Goal: Navigation & Orientation: Find specific page/section

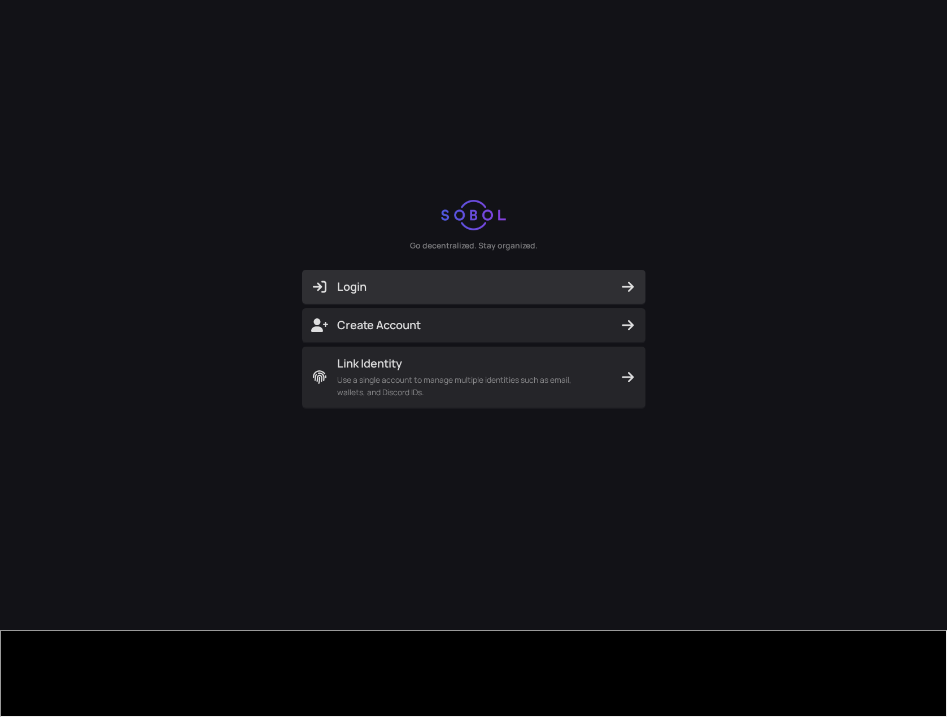
click at [488, 295] on span "Login" at bounding box center [473, 287] width 325 height 16
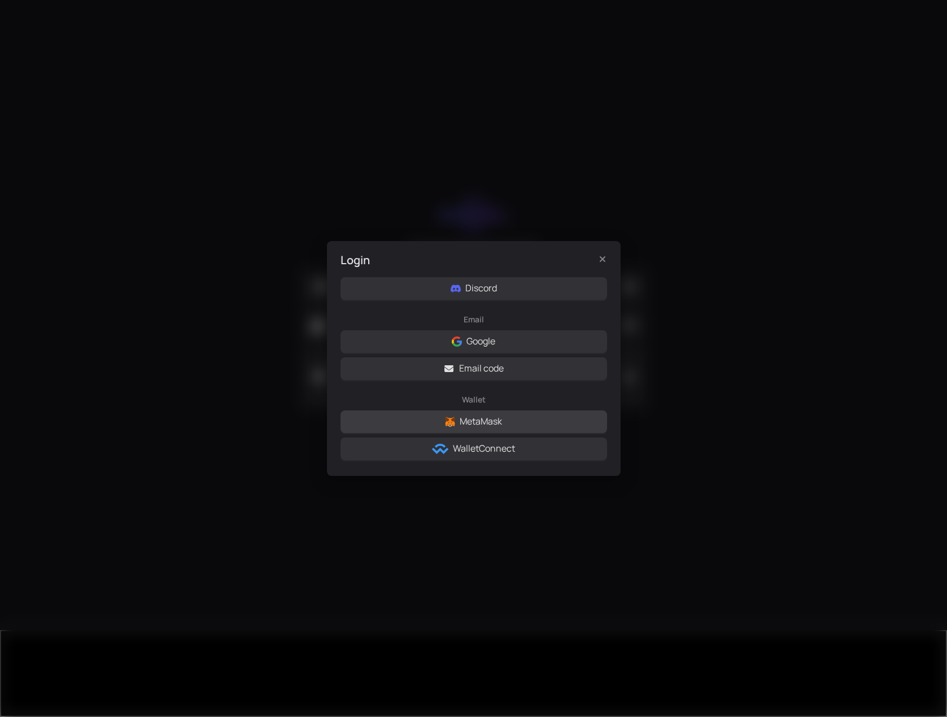
click at [527, 421] on button "MetaMask" at bounding box center [474, 422] width 267 height 23
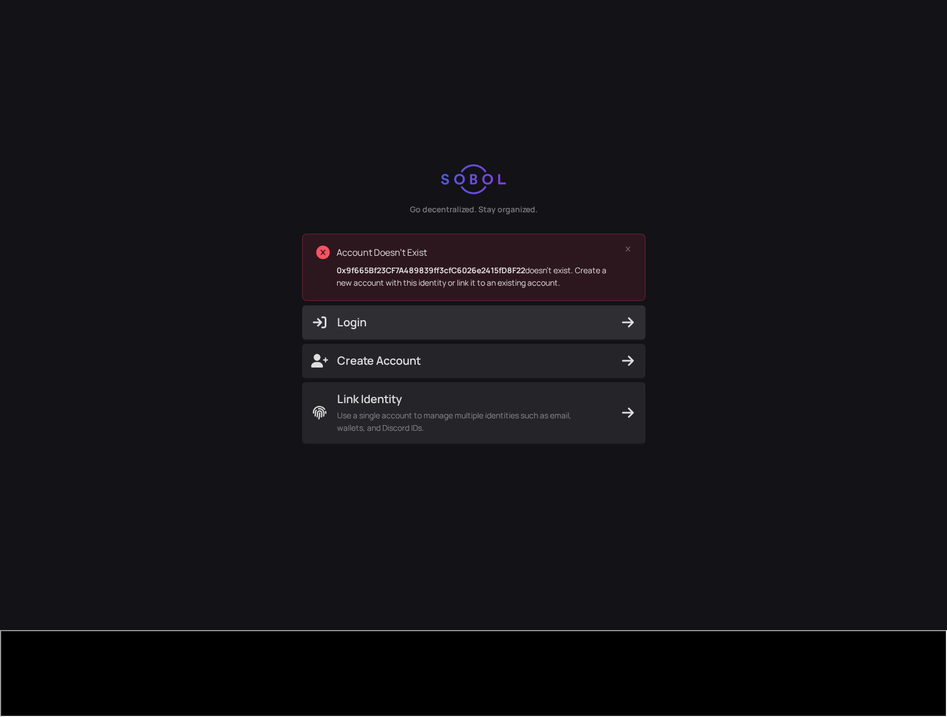
click at [588, 330] on span "Login" at bounding box center [473, 323] width 325 height 16
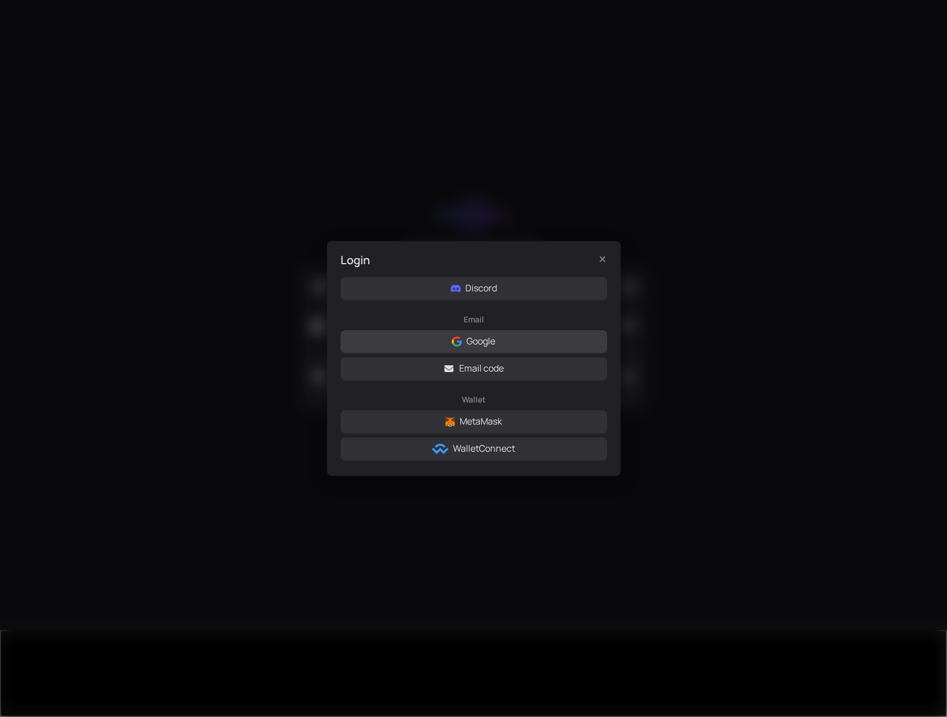
click at [521, 346] on button "Google" at bounding box center [474, 341] width 267 height 23
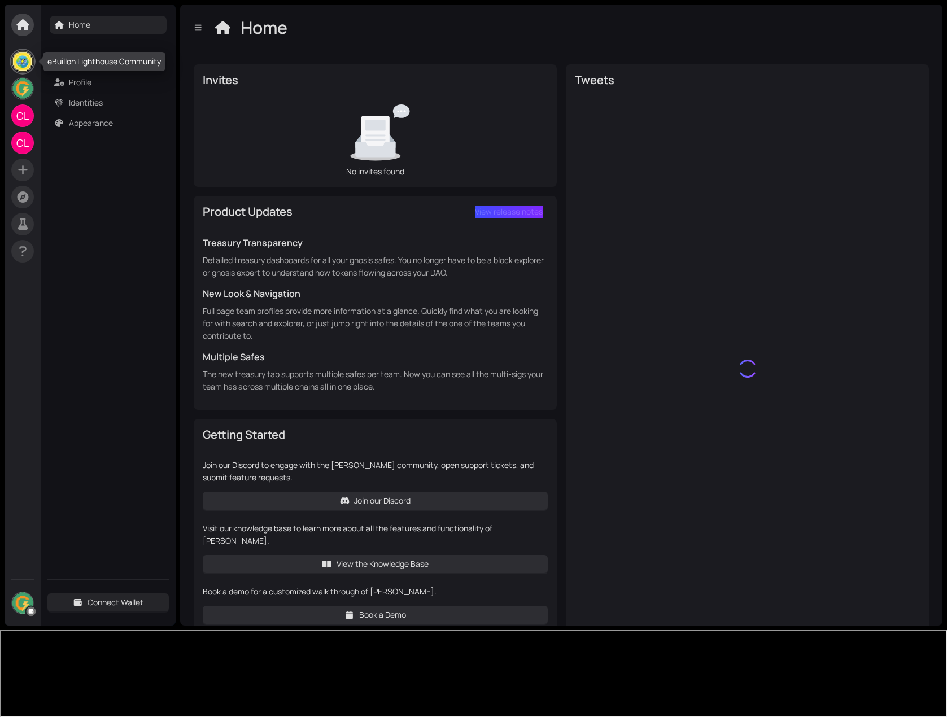
click at [25, 64] on img at bounding box center [22, 61] width 21 height 21
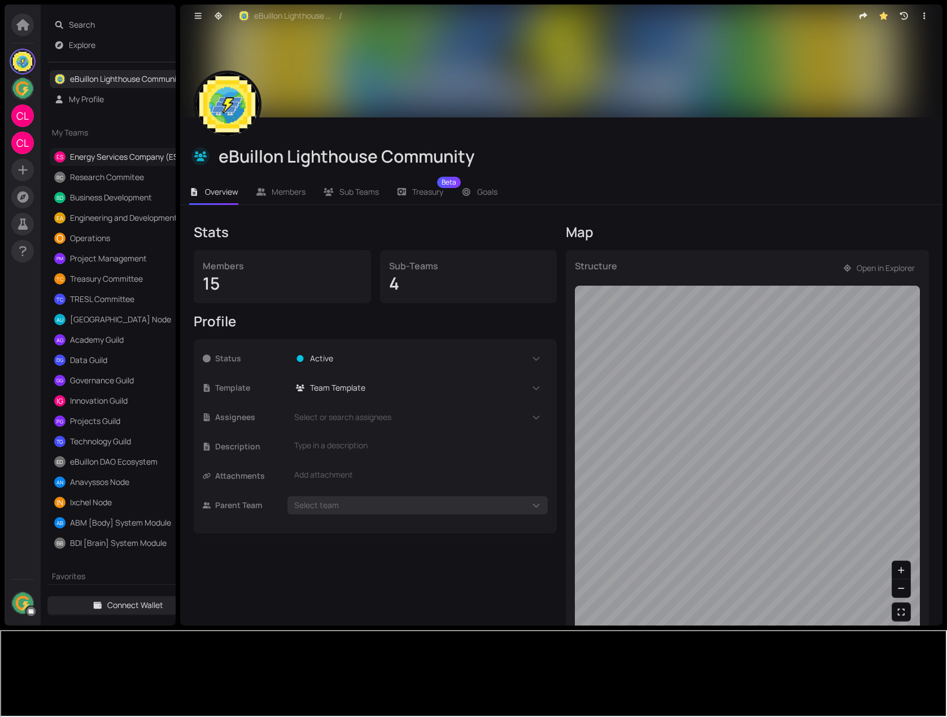
click at [97, 157] on link "Energy Services Company (ESCO)" at bounding box center [131, 156] width 123 height 11
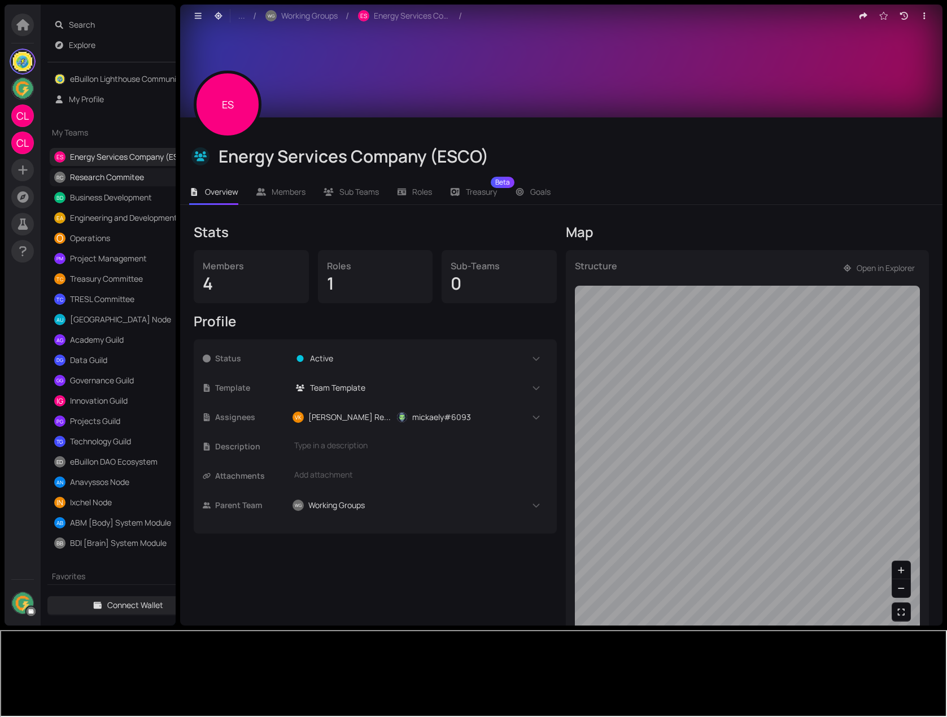
click at [99, 178] on link "Research Commitee" at bounding box center [107, 177] width 74 height 11
